Goal: Transaction & Acquisition: Purchase product/service

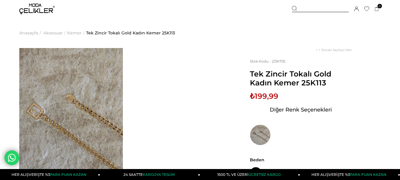
click at [42, 10] on img at bounding box center [37, 9] width 36 height 11
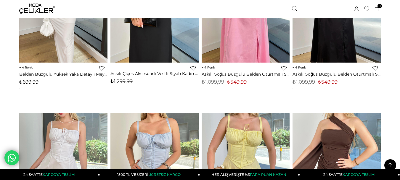
scroll to position [3047, 0]
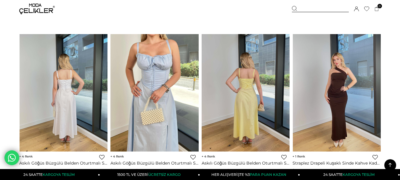
click at [325, 86] on img at bounding box center [336, 92] width 88 height 123
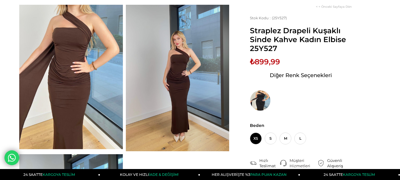
scroll to position [43, 0]
